Goal: Information Seeking & Learning: Learn about a topic

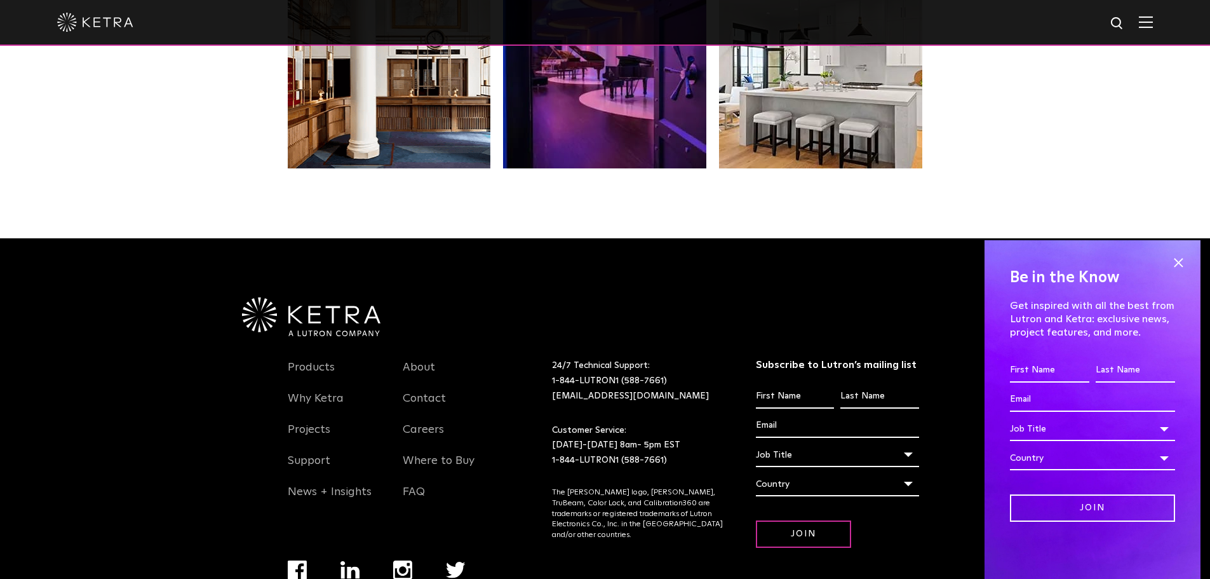
scroll to position [2605, 0]
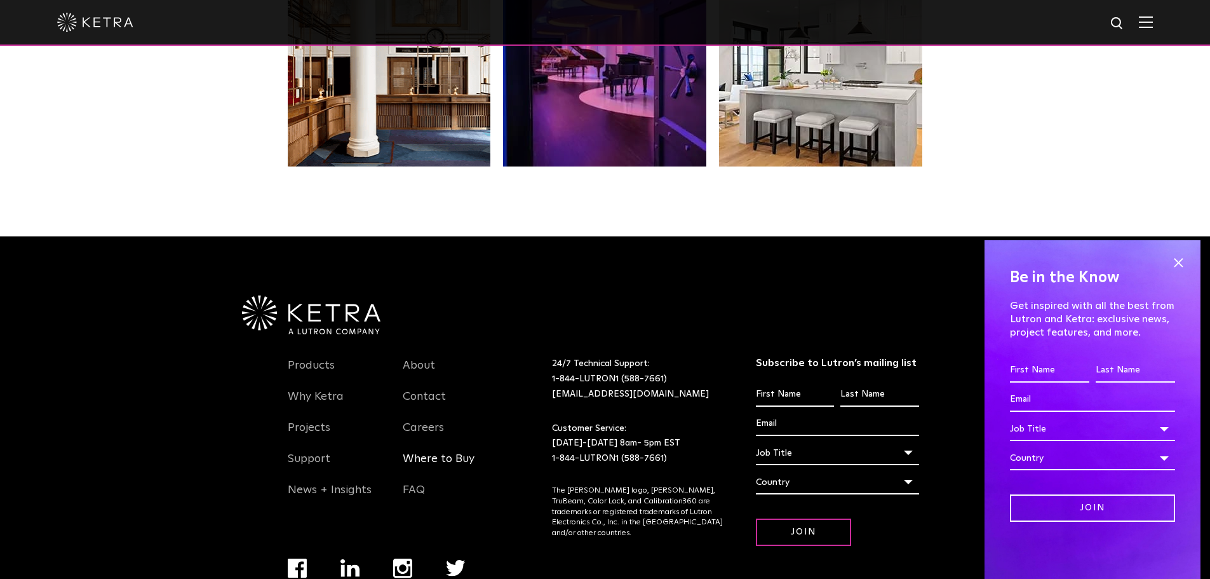
click at [428, 461] on link "Where to Buy" at bounding box center [439, 466] width 72 height 29
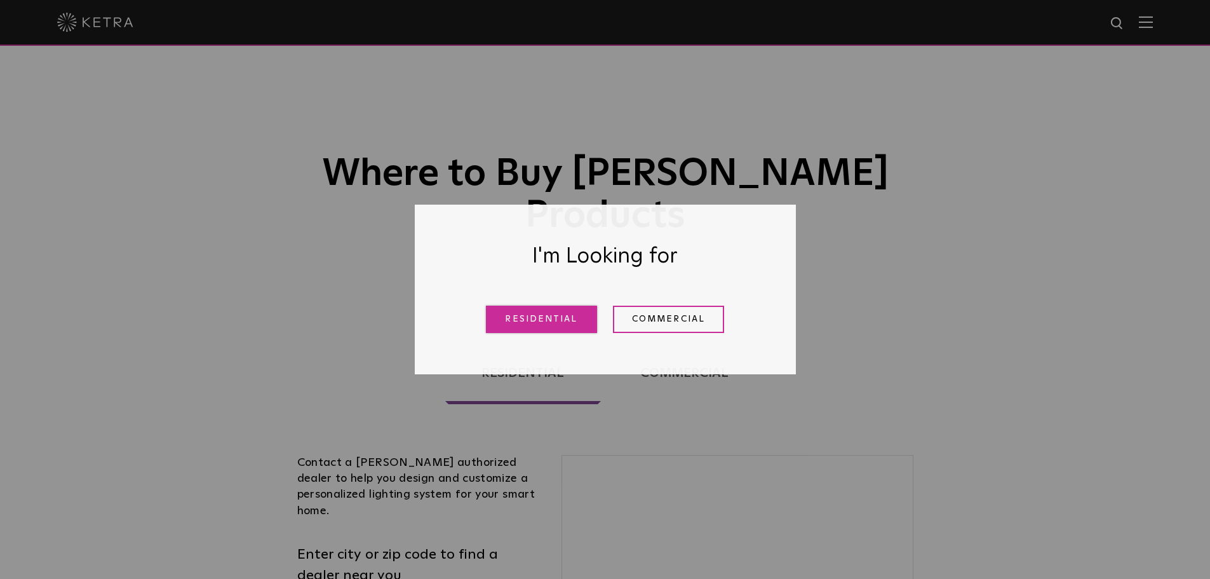
click at [536, 325] on link "Residential" at bounding box center [541, 319] width 111 height 27
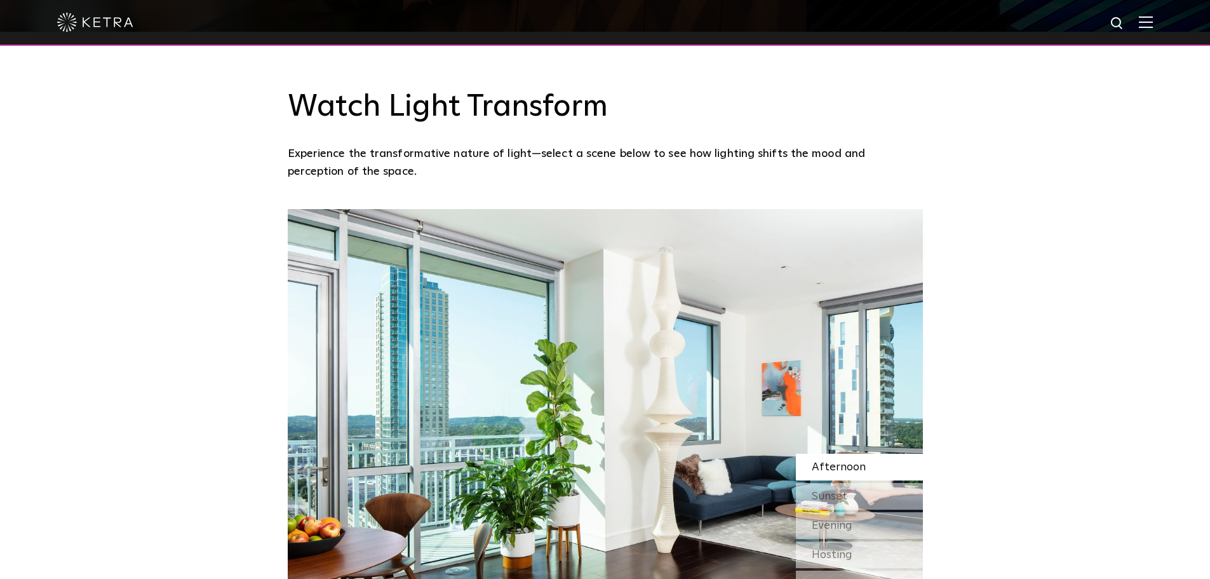
scroll to position [1017, 0]
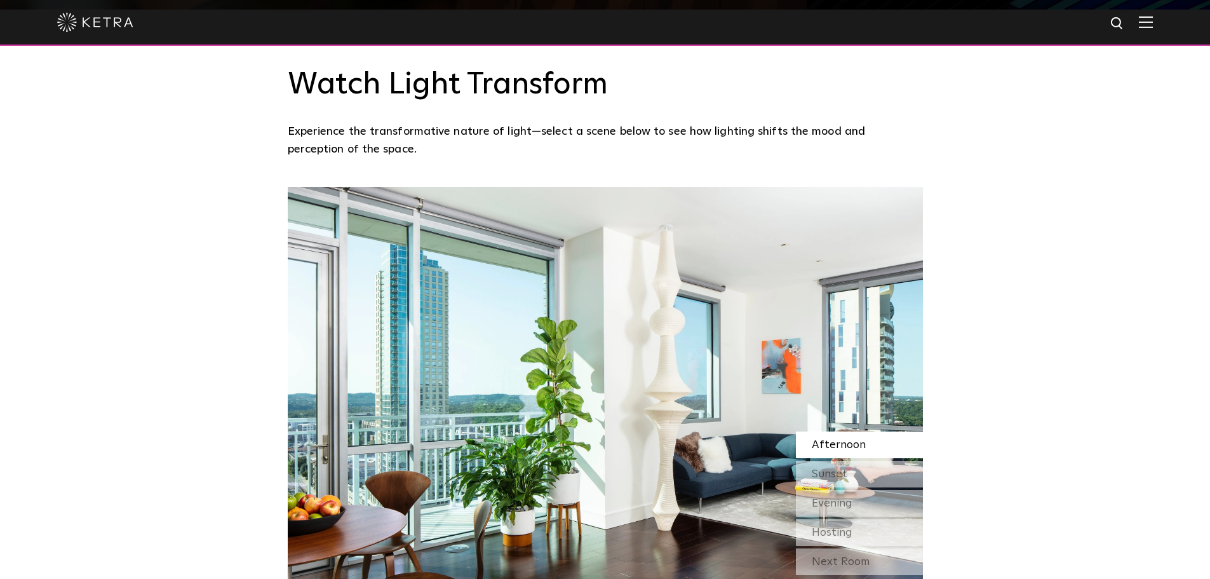
click at [661, 396] on img at bounding box center [605, 409] width 635 height 445
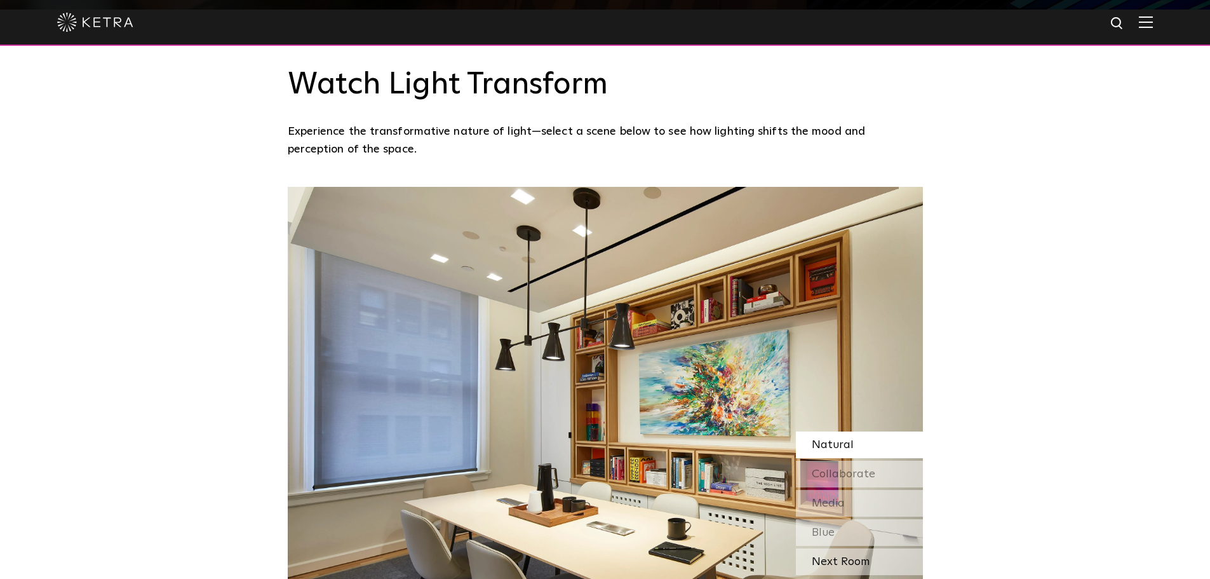
click at [837, 562] on div "Next Room" at bounding box center [859, 561] width 127 height 27
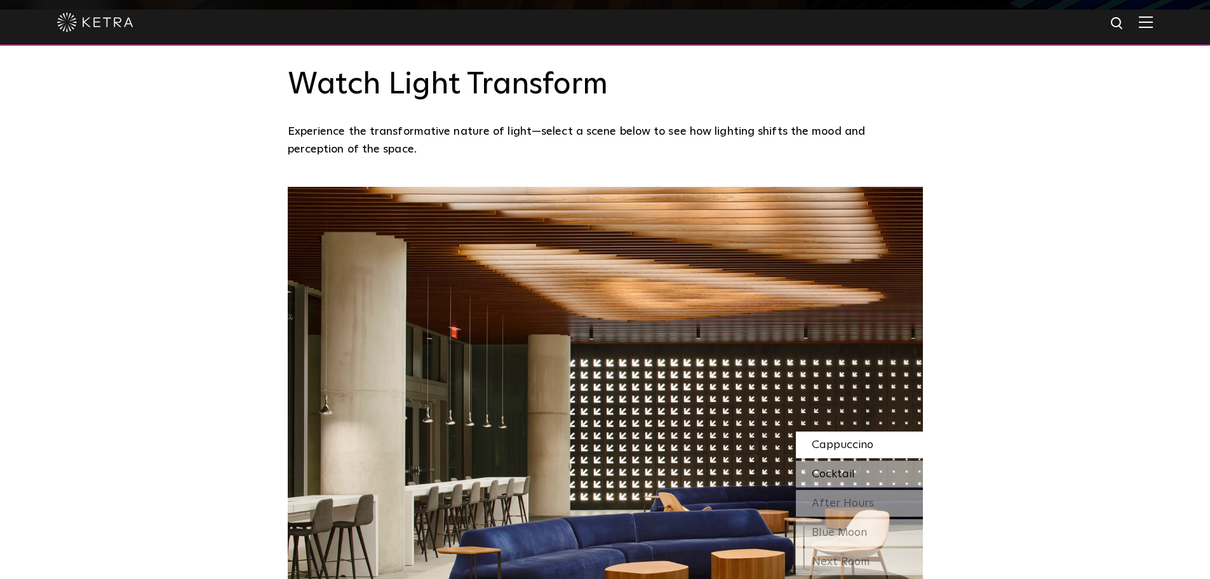
click at [837, 476] on span "Cocktail" at bounding box center [833, 473] width 43 height 11
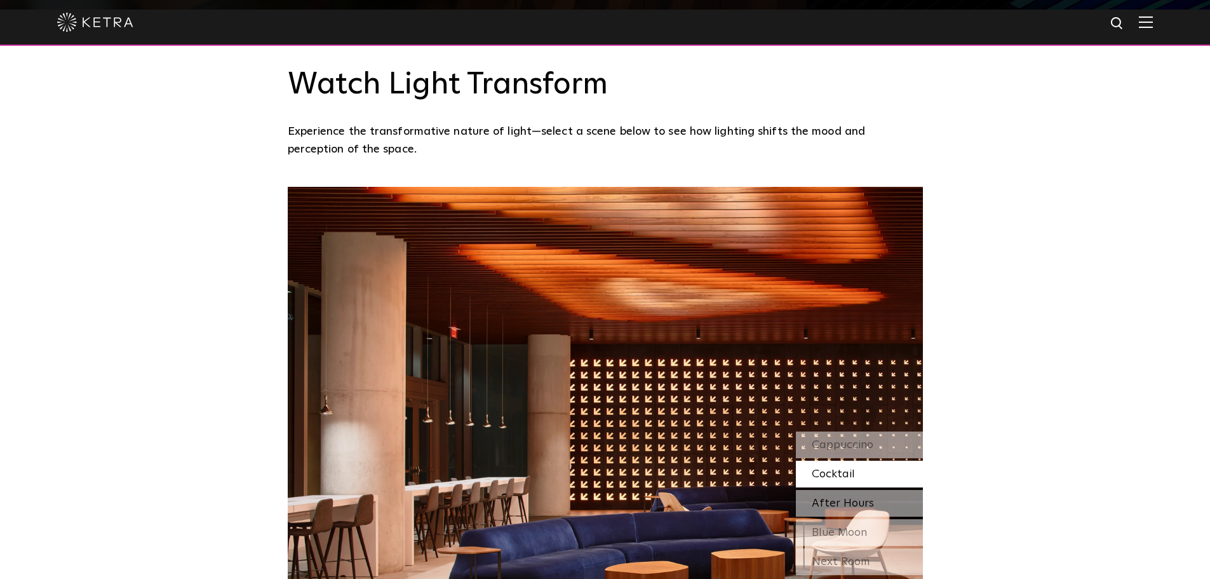
click at [835, 504] on span "After Hours" at bounding box center [843, 502] width 62 height 11
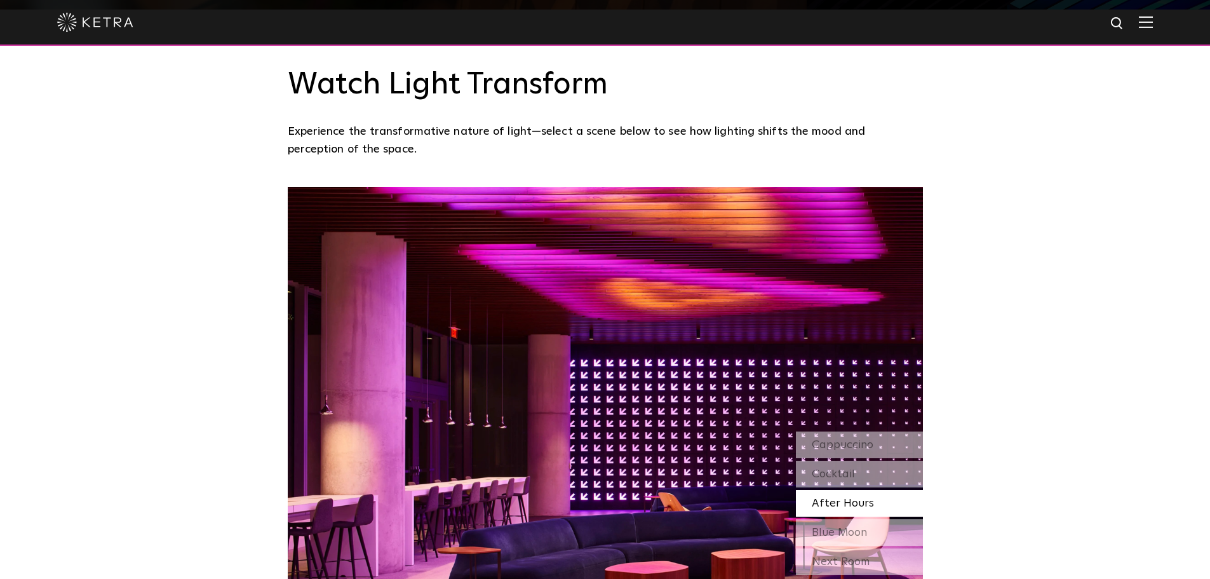
scroll to position [1080, 0]
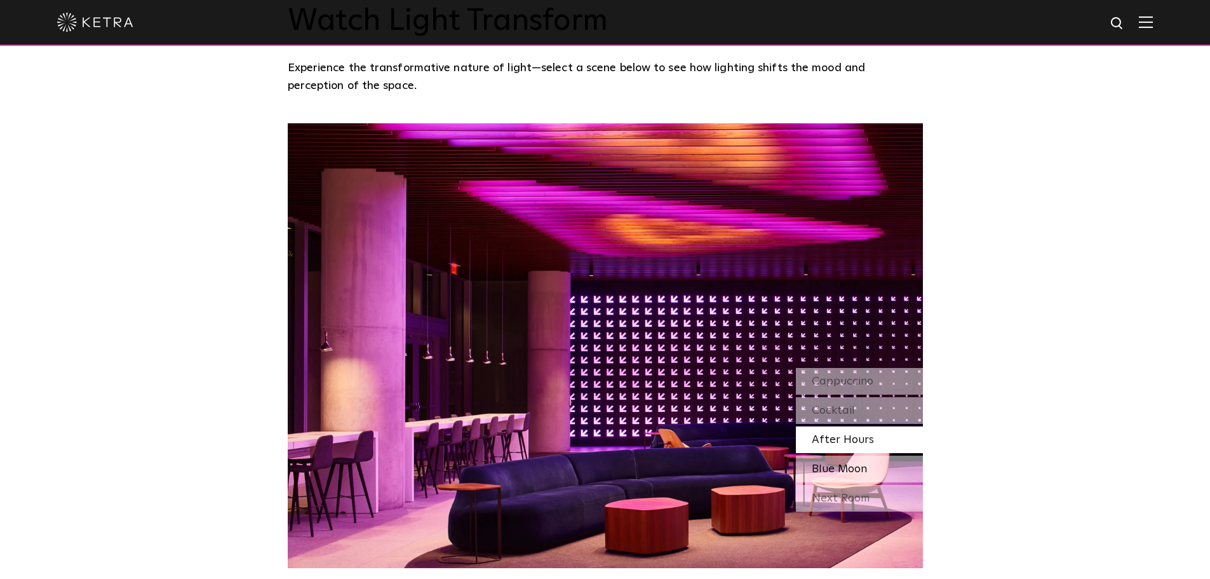
click at [844, 471] on span "Blue Moon" at bounding box center [839, 468] width 55 height 11
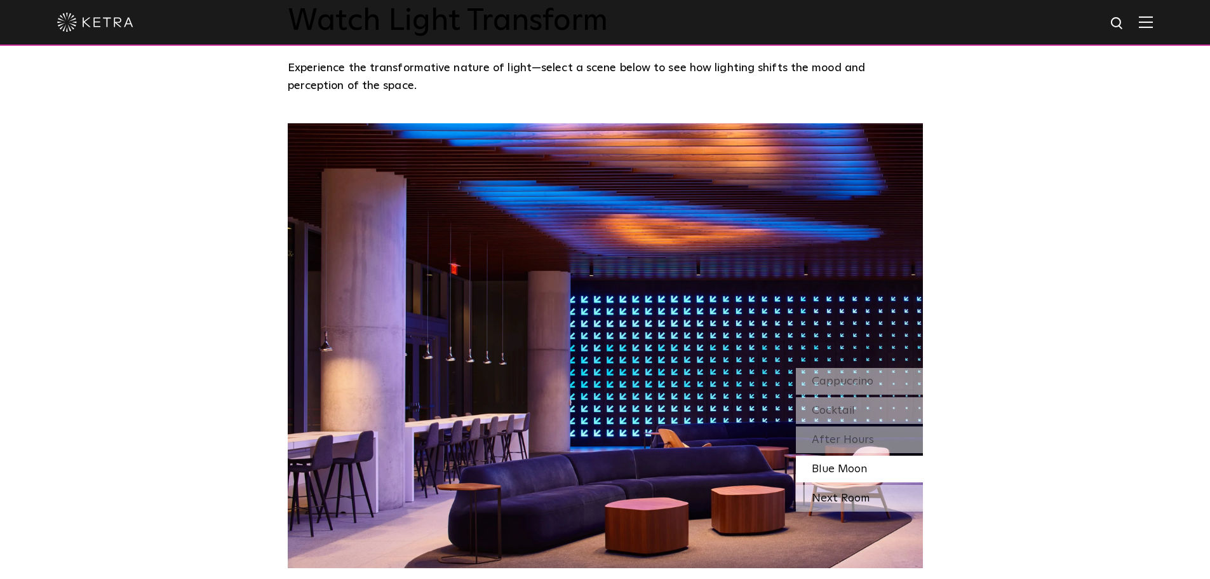
click at [834, 497] on div "Next Room" at bounding box center [859, 498] width 127 height 27
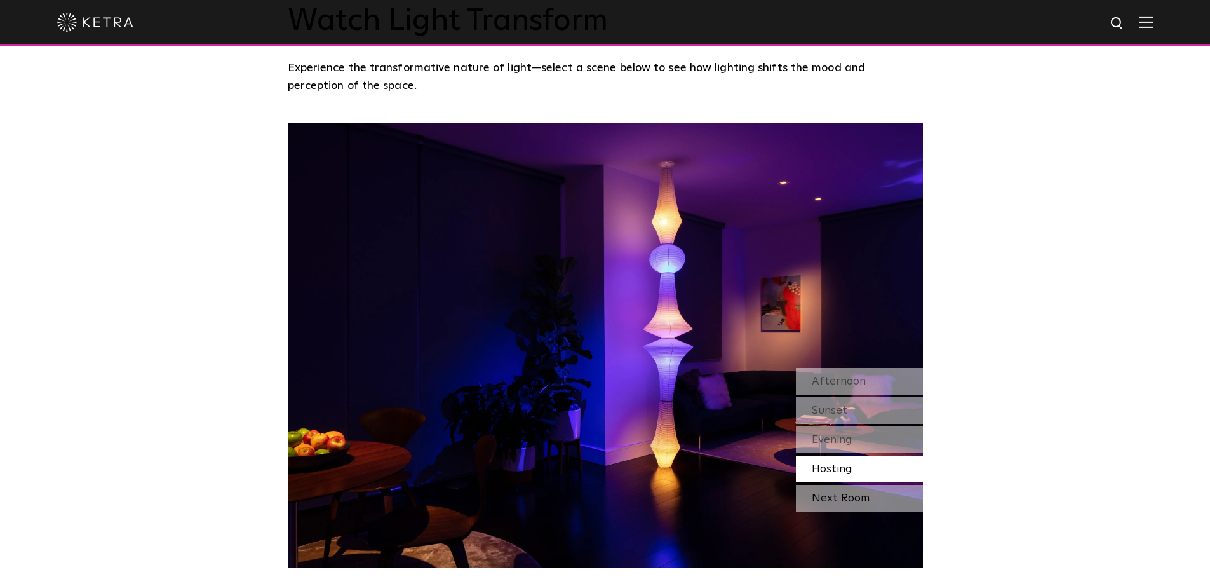
click at [839, 499] on div "Next Room" at bounding box center [859, 498] width 127 height 27
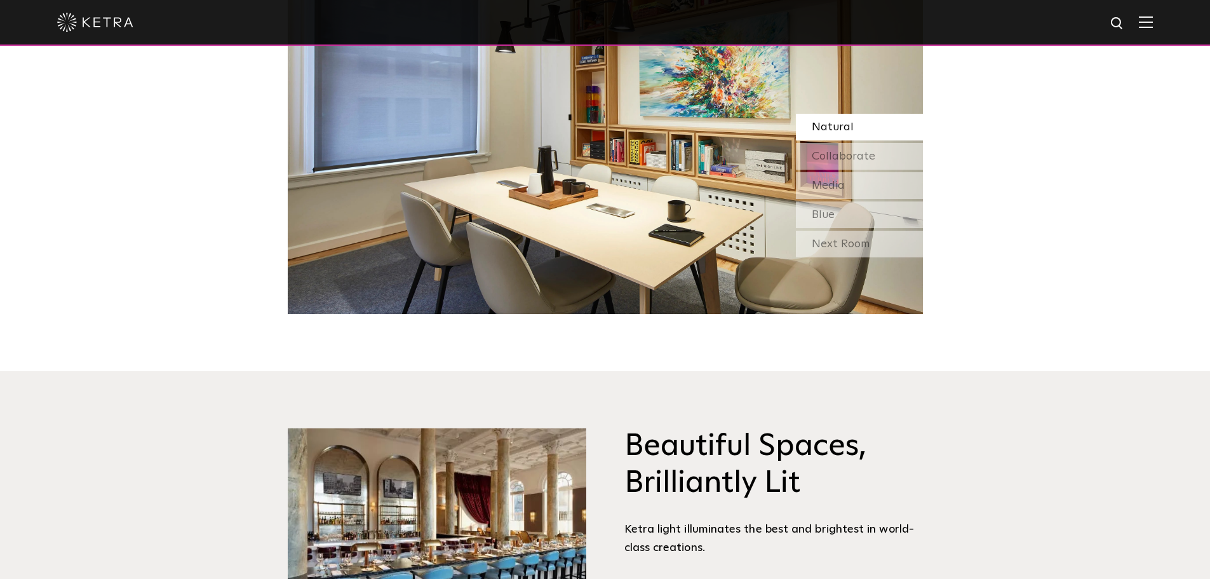
scroll to position [1525, 0]
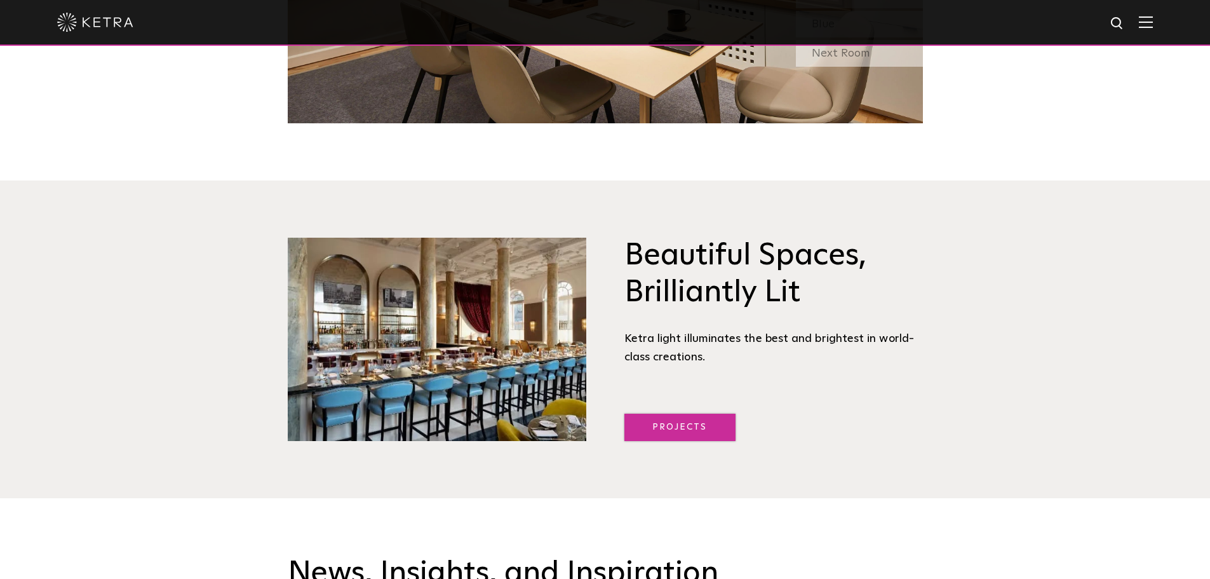
click at [672, 426] on link "Projects" at bounding box center [680, 427] width 111 height 27
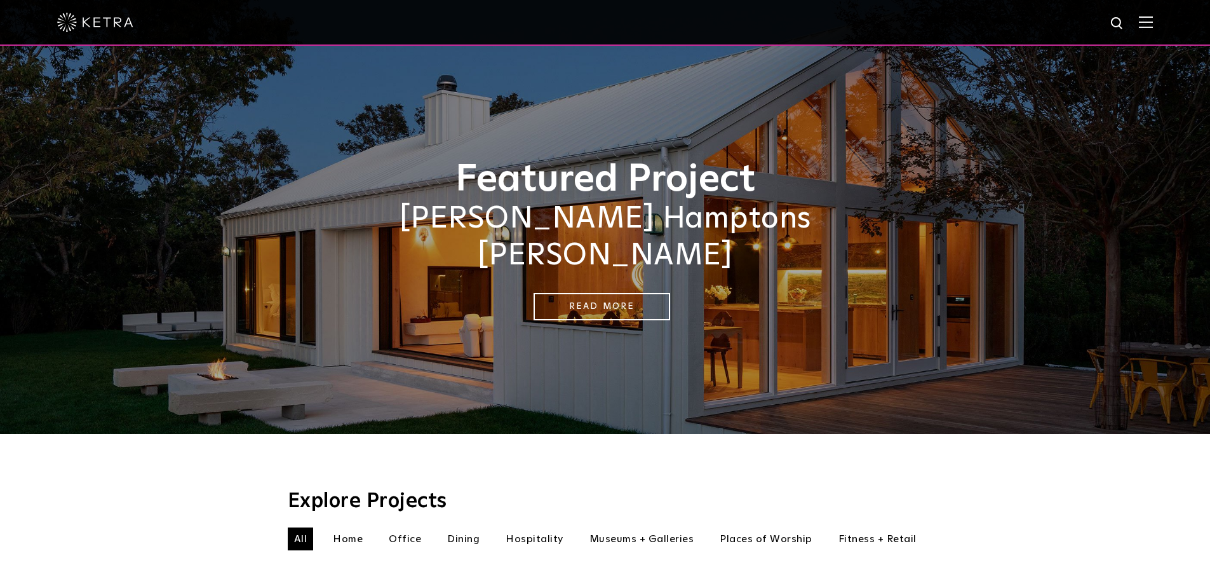
click at [341, 527] on li "Home" at bounding box center [348, 538] width 43 height 23
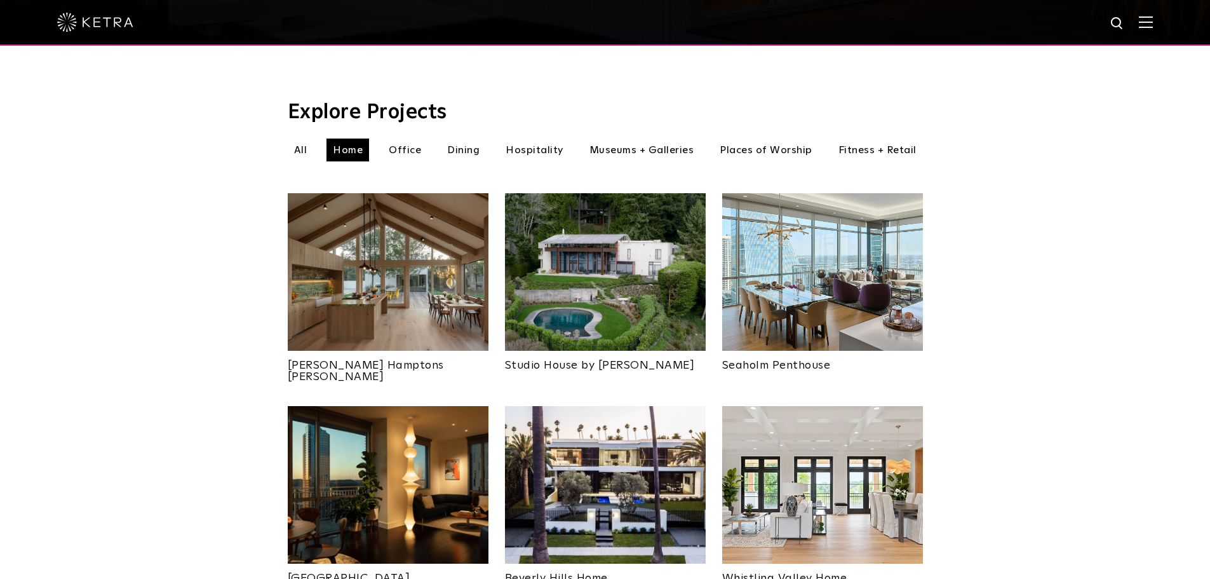
scroll to position [318, 0]
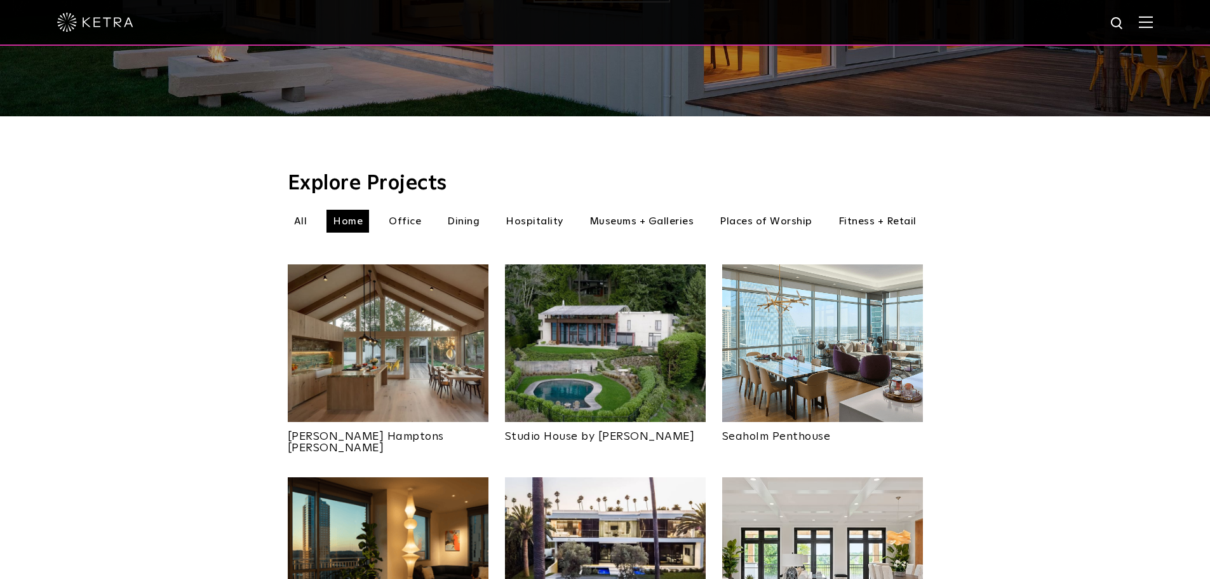
click at [391, 327] on img at bounding box center [388, 343] width 201 height 158
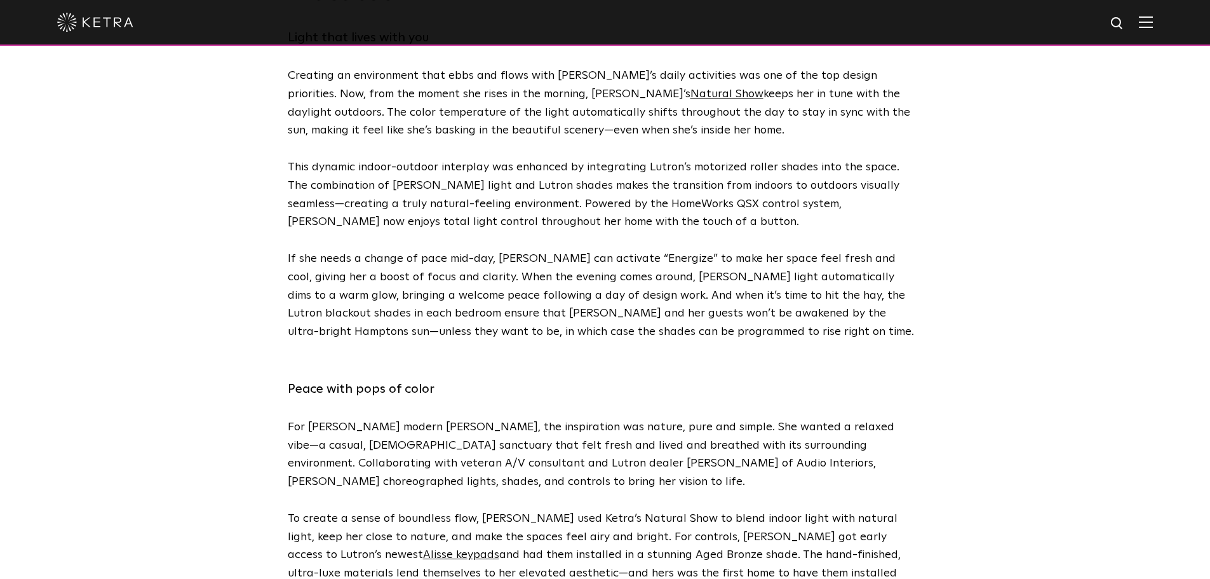
scroll to position [2732, 0]
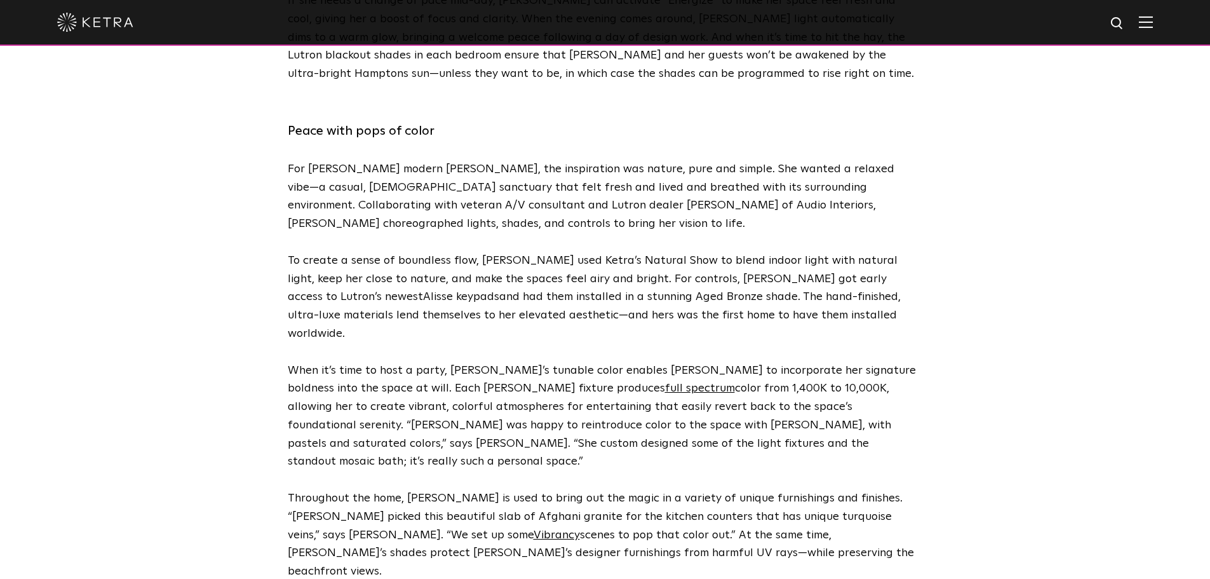
click at [499, 291] on link "Alisse keypads" at bounding box center [461, 296] width 76 height 11
